Goal: Communication & Community: Answer question/provide support

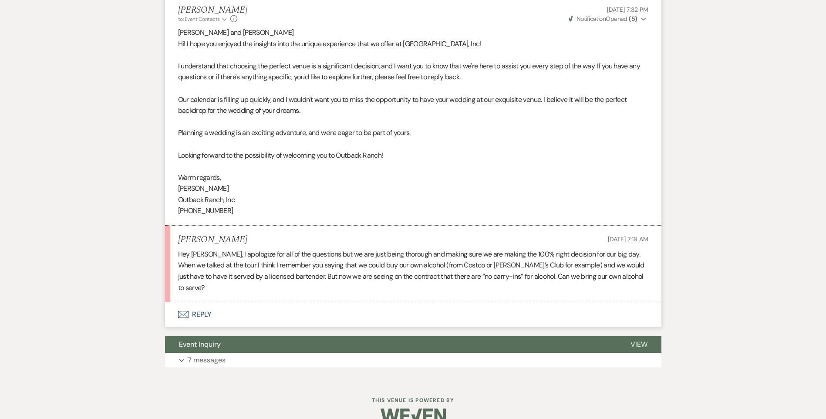
click at [202, 307] on button "Envelope Reply" at bounding box center [413, 314] width 496 height 24
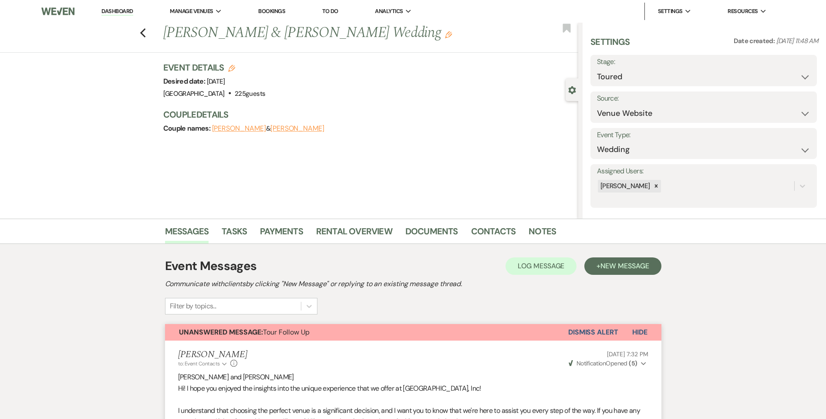
click at [124, 10] on link "Dashboard" at bounding box center [116, 11] width 31 height 8
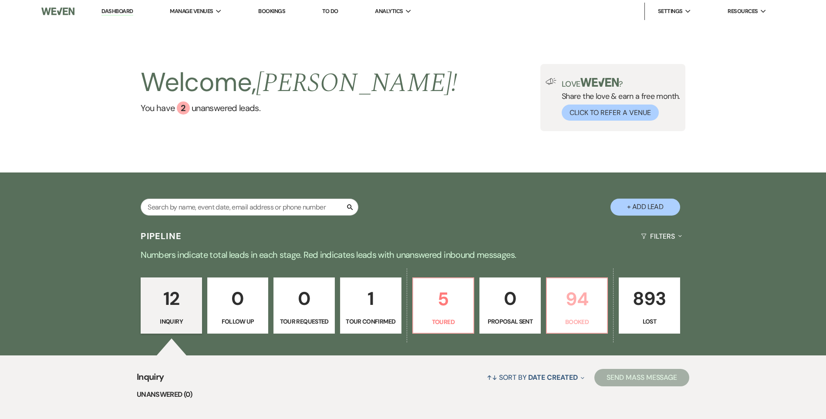
click at [570, 305] on p "94" at bounding box center [577, 298] width 50 height 29
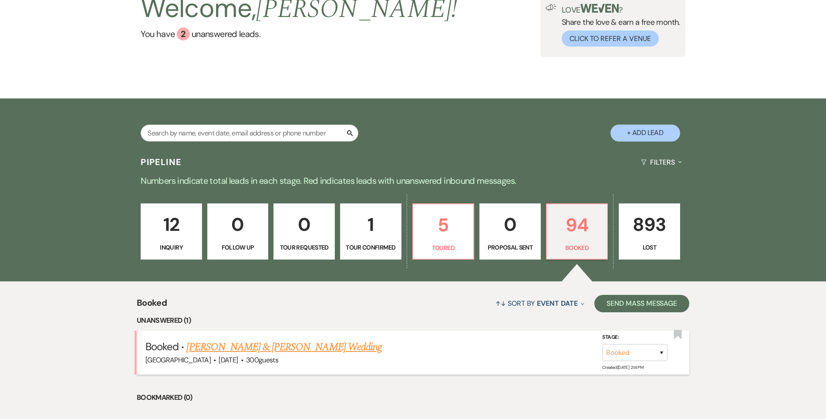
scroll to position [88, 0]
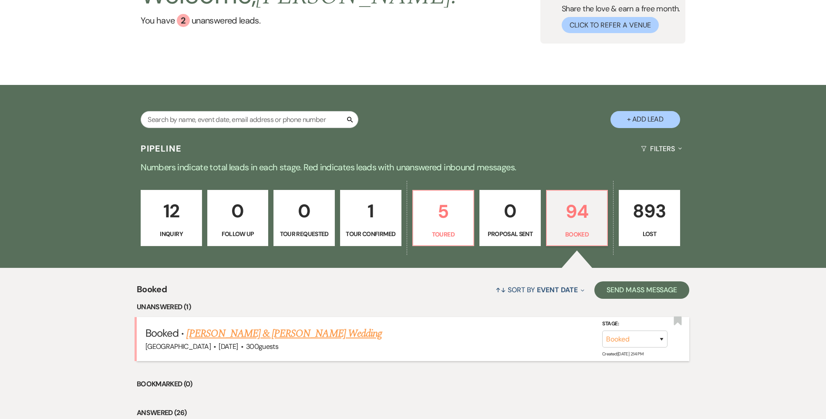
click at [260, 328] on link "[PERSON_NAME] & [PERSON_NAME] Wedding" at bounding box center [283, 334] width 195 height 16
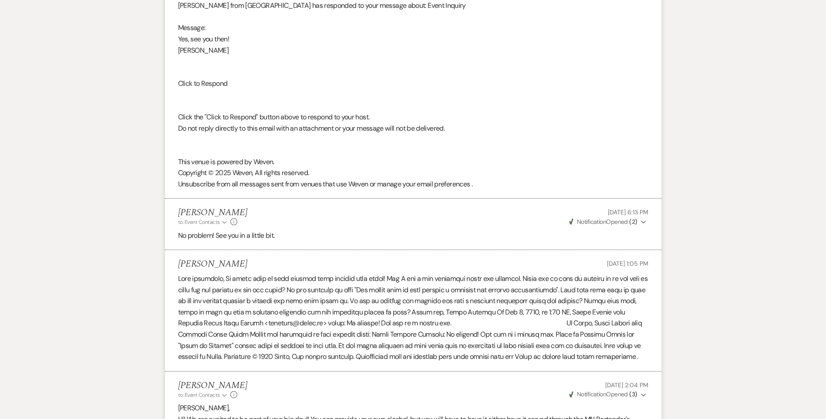
scroll to position [1960, 0]
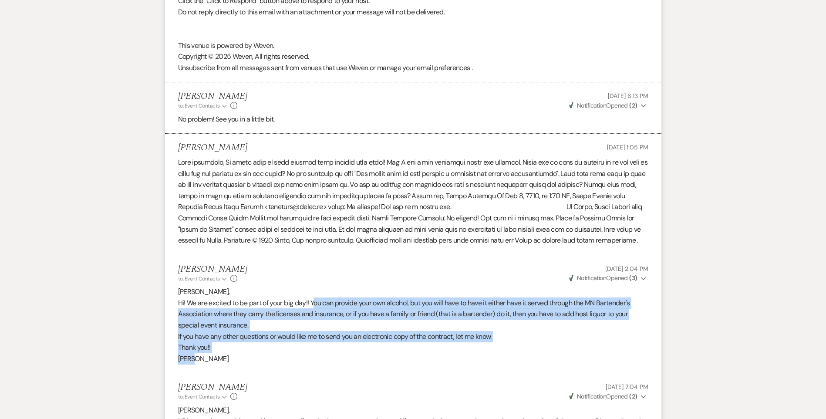
drag, startPoint x: 313, startPoint y: 325, endPoint x: 501, endPoint y: 378, distance: 195.5
click at [501, 364] on div "[PERSON_NAME], Hi! We are excited to be part of your big day!! You can provide …" at bounding box center [413, 325] width 470 height 78
drag, startPoint x: 501, startPoint y: 378, endPoint x: 460, endPoint y: 338, distance: 57.3
copy div "You can provide your own alcohol, but you will have to have it either have it s…"
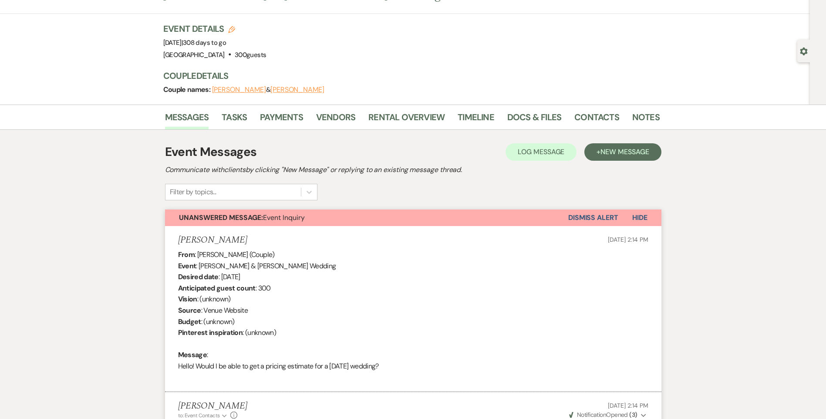
scroll to position [0, 0]
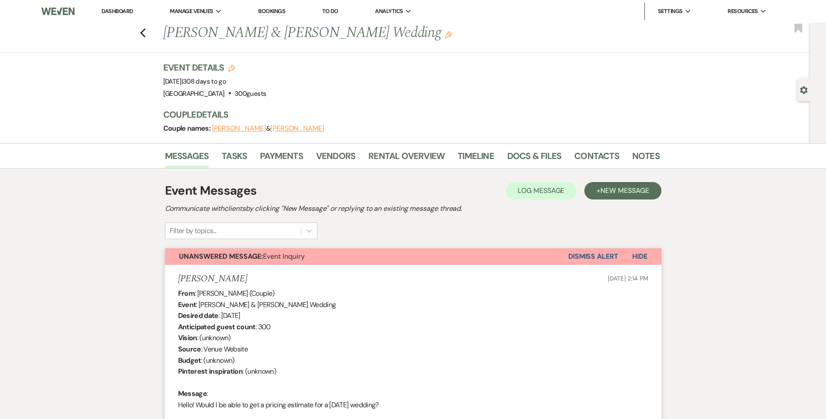
click at [114, 12] on link "Dashboard" at bounding box center [116, 10] width 31 height 7
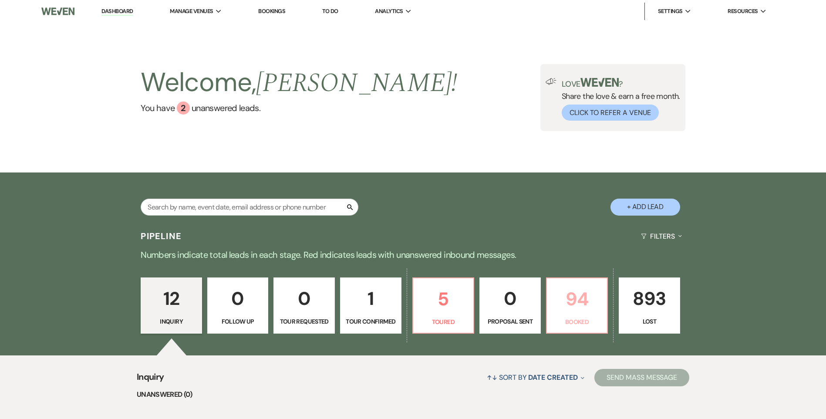
click at [560, 314] on link "94 Booked" at bounding box center [577, 305] width 62 height 57
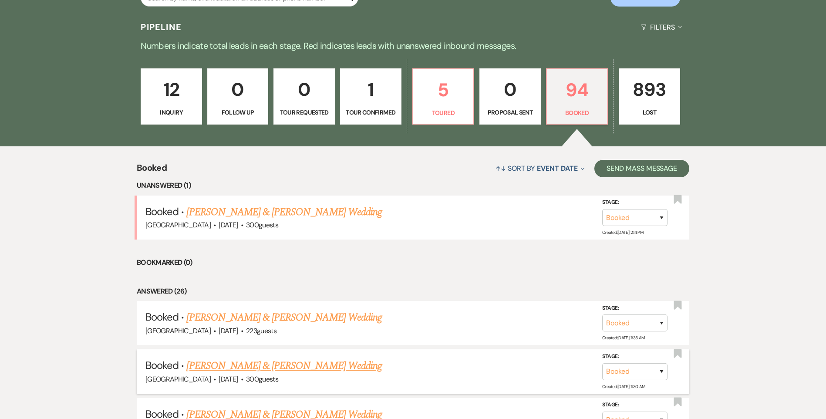
scroll to position [261, 0]
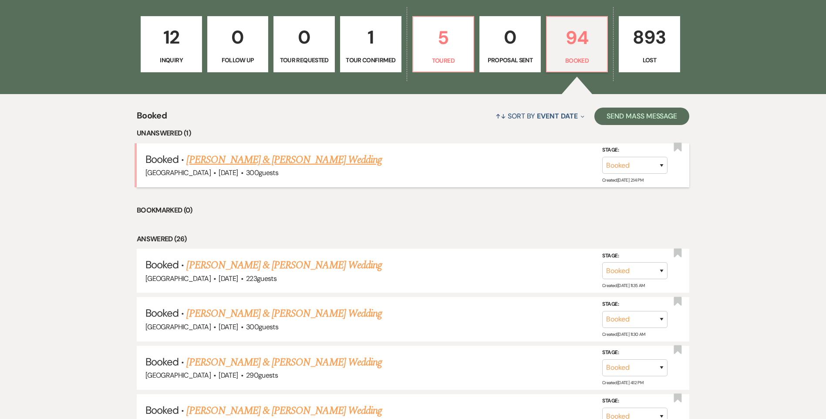
click at [243, 154] on link "[PERSON_NAME] & [PERSON_NAME] Wedding" at bounding box center [283, 160] width 195 height 16
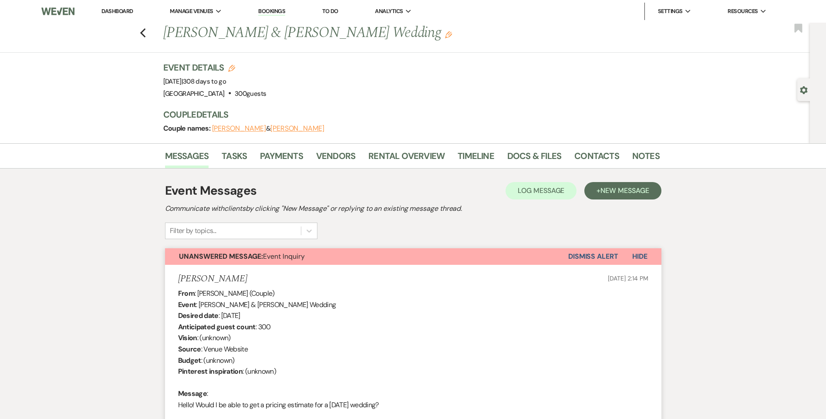
click at [125, 10] on link "Dashboard" at bounding box center [116, 10] width 31 height 7
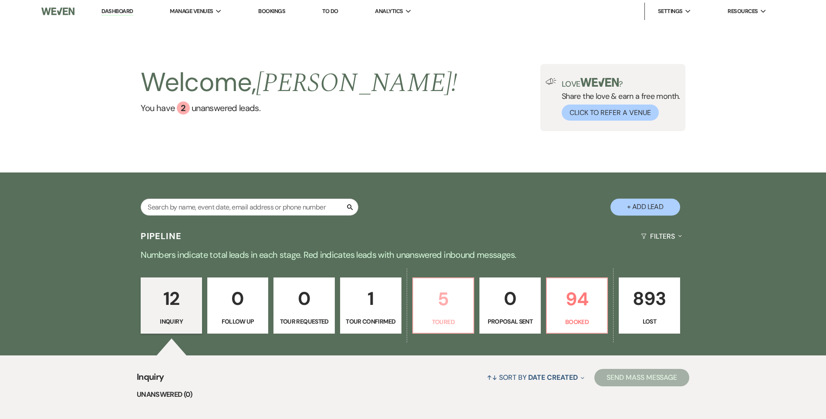
click at [445, 298] on p "5" at bounding box center [443, 298] width 50 height 29
select select "5"
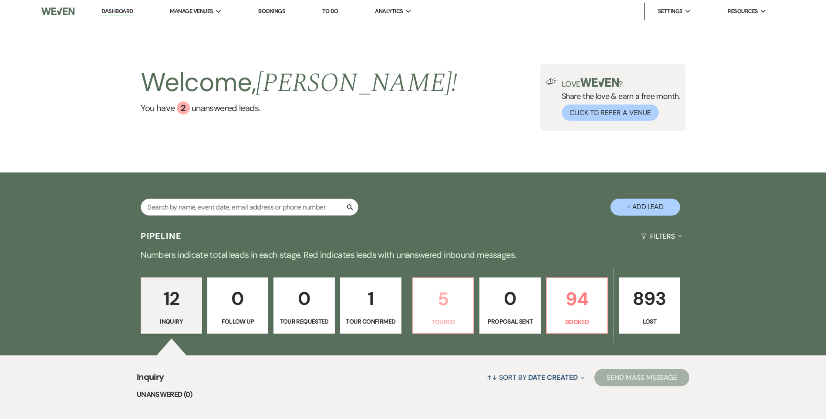
select select "5"
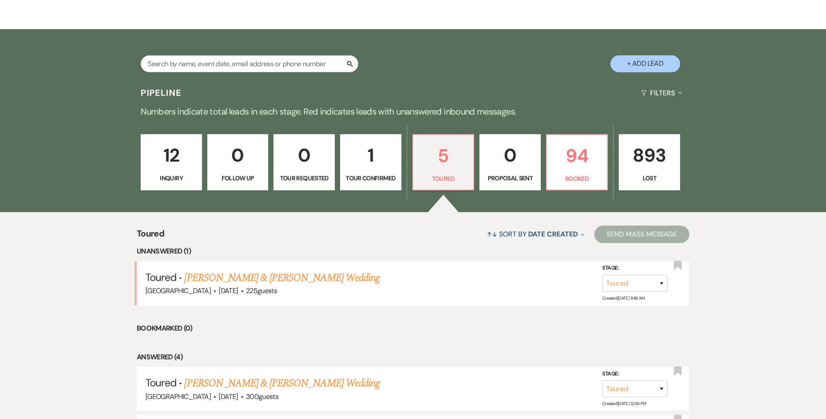
scroll to position [351, 0]
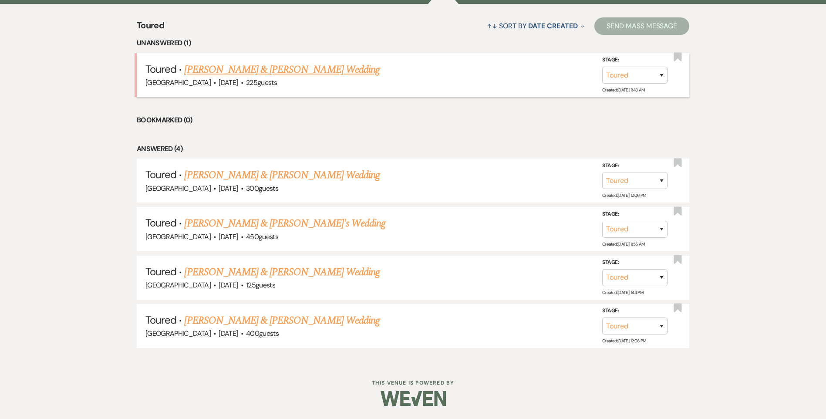
click at [253, 71] on link "[PERSON_NAME] & [PERSON_NAME] Wedding" at bounding box center [281, 70] width 195 height 16
select select "5"
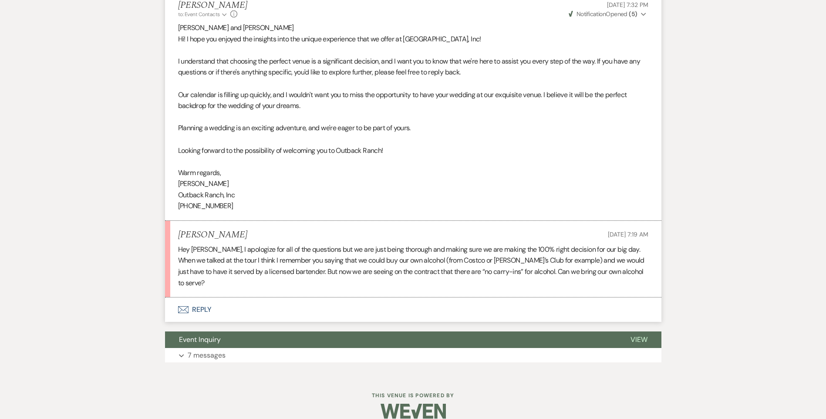
scroll to position [351, 0]
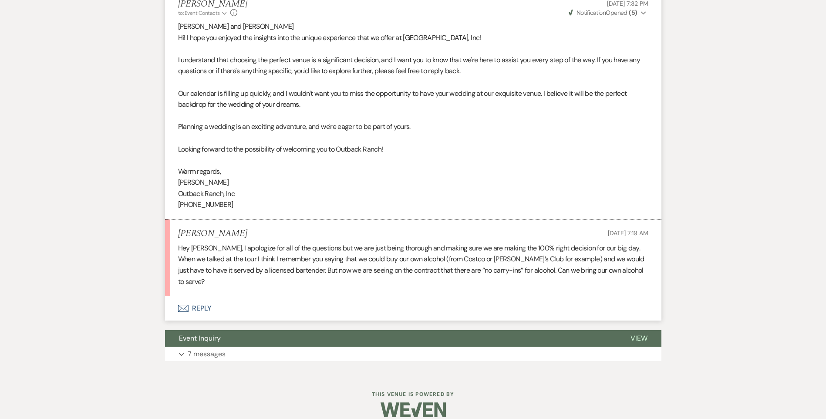
click at [220, 300] on button "Envelope Reply" at bounding box center [413, 308] width 496 height 24
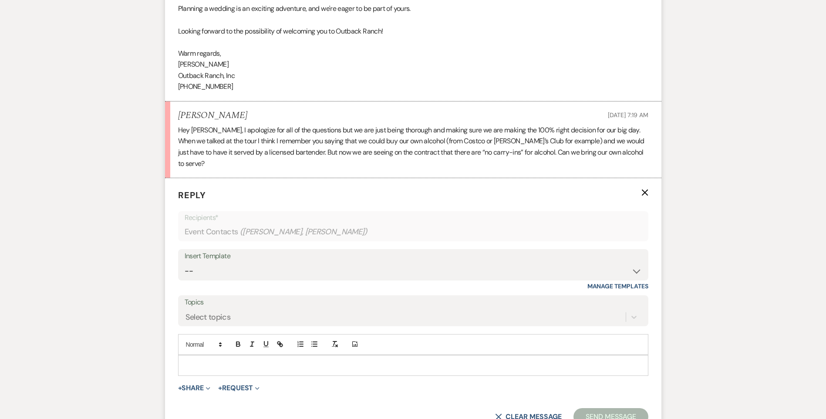
scroll to position [481, 0]
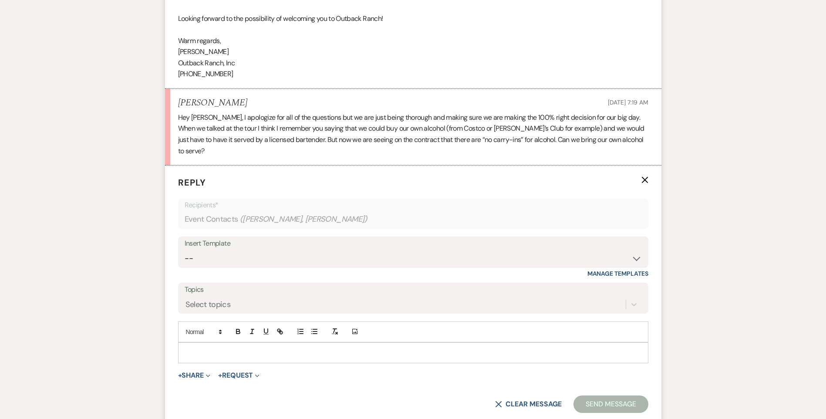
click at [217, 348] on p at bounding box center [413, 353] width 456 height 10
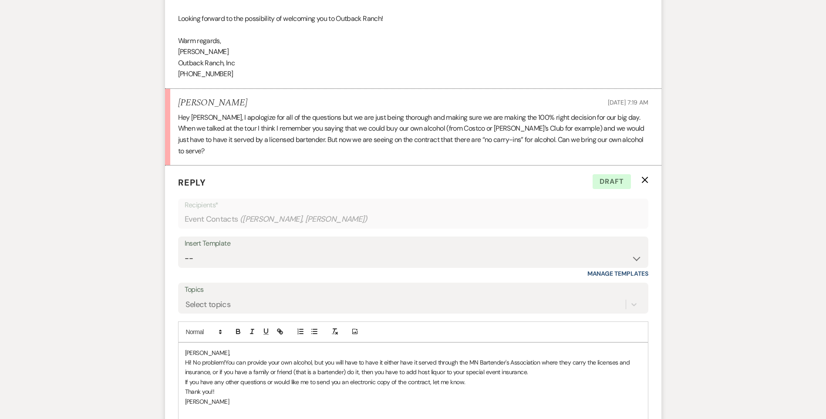
click at [552, 358] on p "Hi! No problem! You can provide your own alcohol, but you will have to have it …" at bounding box center [413, 368] width 456 height 20
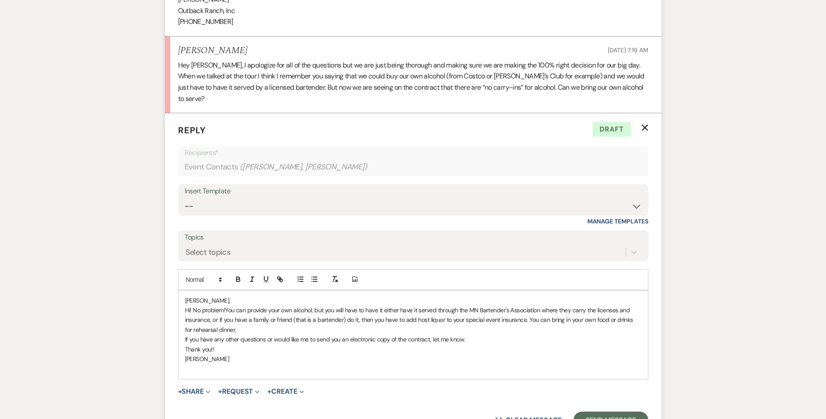
scroll to position [612, 0]
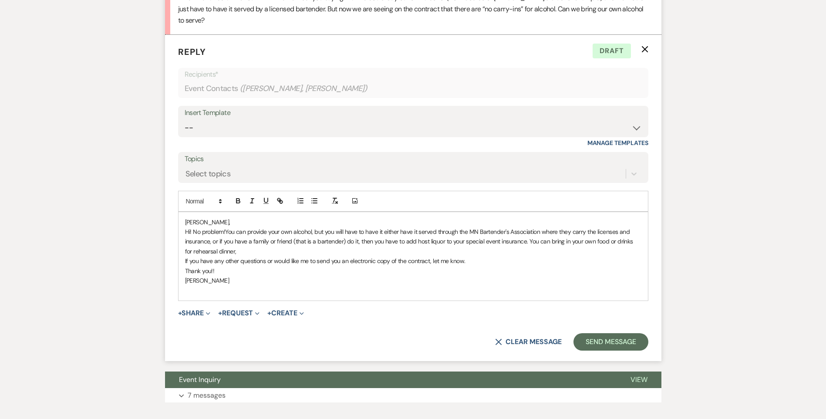
click at [528, 230] on span "You can provide your own alcohol, but you will have to have it either have it s…" at bounding box center [410, 241] width 450 height 27
drag, startPoint x: 613, startPoint y: 233, endPoint x: 613, endPoint y: 245, distance: 11.8
click at [613, 233] on span "You can provide your own alcohol, but you will have to have it either have it s…" at bounding box center [413, 241] width 456 height 27
click at [287, 266] on p "Thank you!!" at bounding box center [413, 271] width 456 height 10
click at [600, 333] on button "Send Message" at bounding box center [610, 341] width 74 height 17
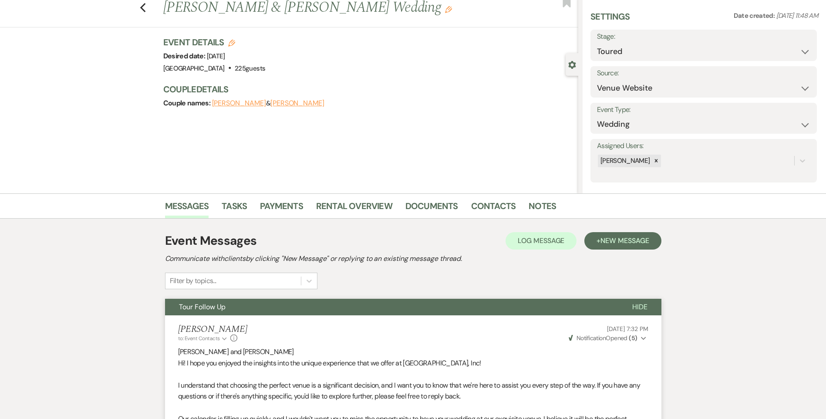
scroll to position [0, 0]
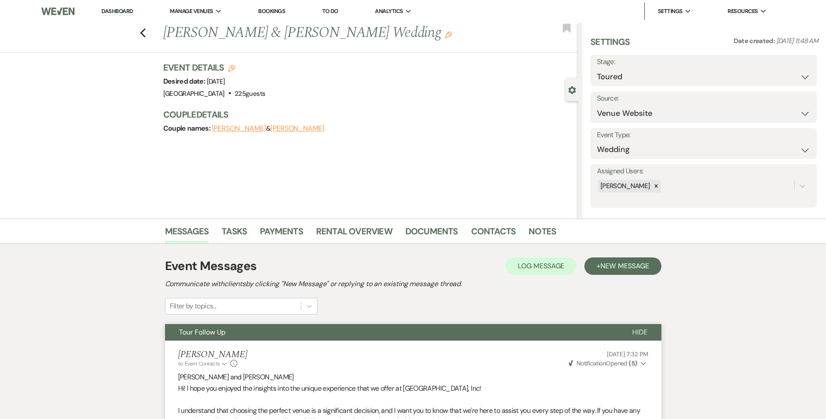
click at [126, 13] on link "Dashboard" at bounding box center [116, 11] width 31 height 8
